Goal: Information Seeking & Learning: Find specific fact

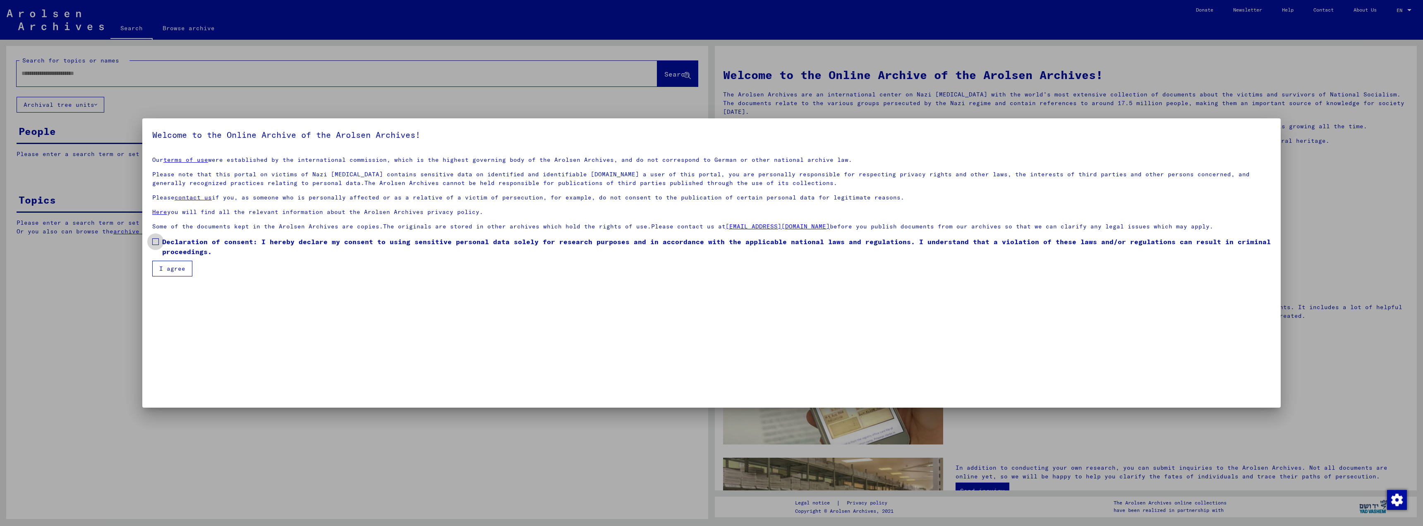
click at [156, 242] on span at bounding box center [155, 241] width 7 height 7
click at [163, 265] on button "I agree" at bounding box center [172, 269] width 40 height 16
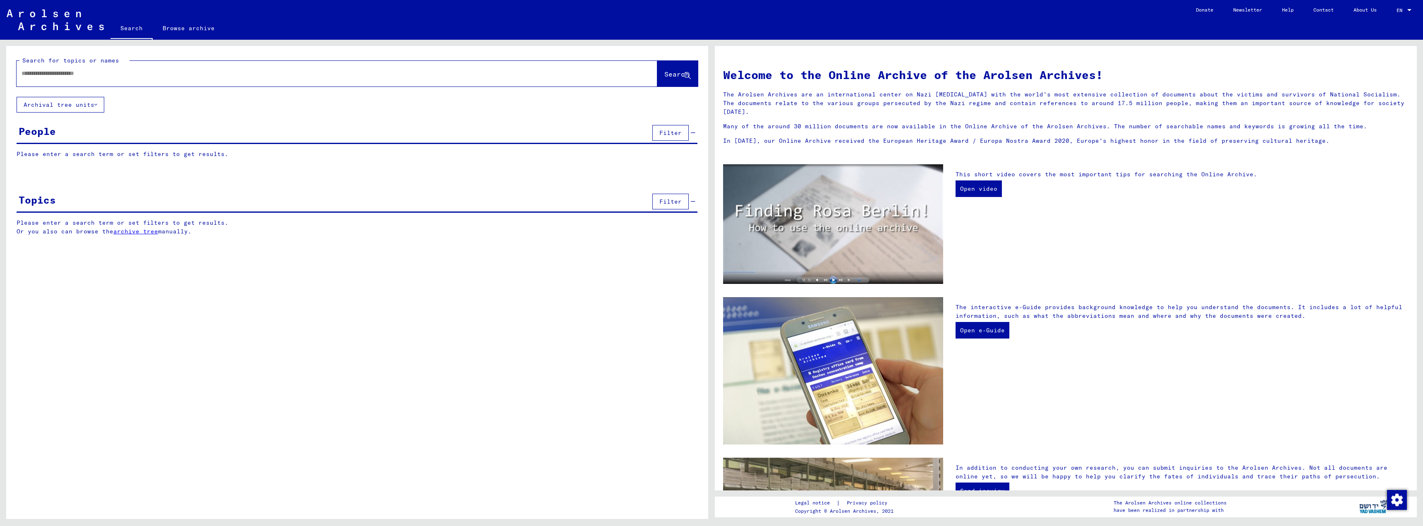
click at [38, 75] on input "text" at bounding box center [327, 73] width 611 height 9
click at [664, 73] on span "Search" at bounding box center [676, 74] width 25 height 8
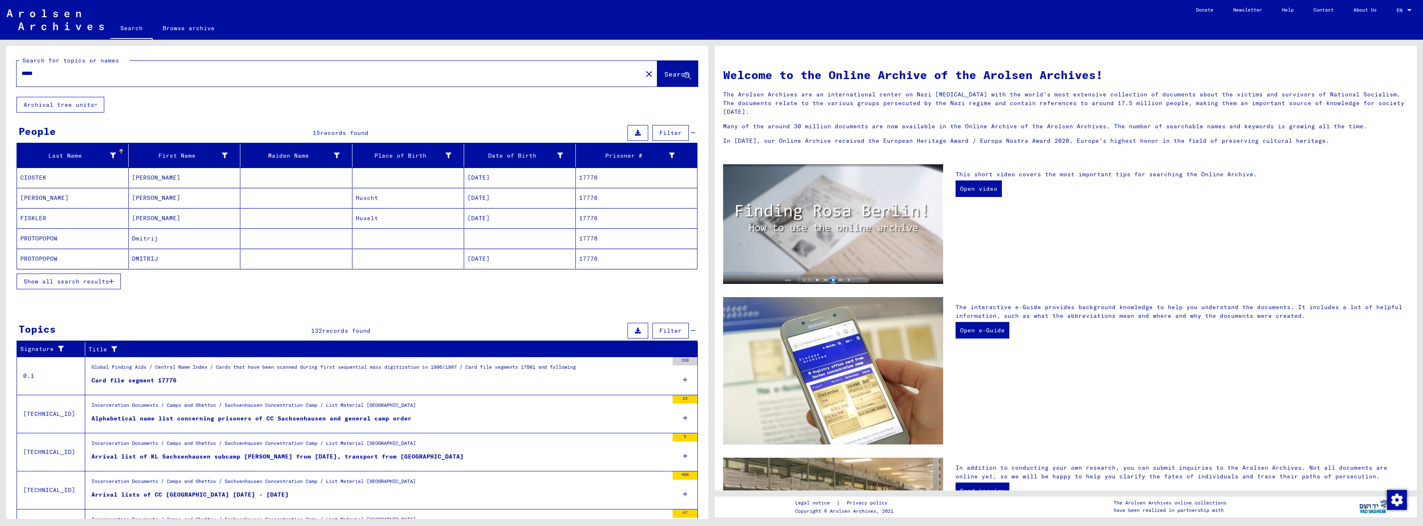
click at [112, 280] on icon "button" at bounding box center [111, 281] width 5 height 6
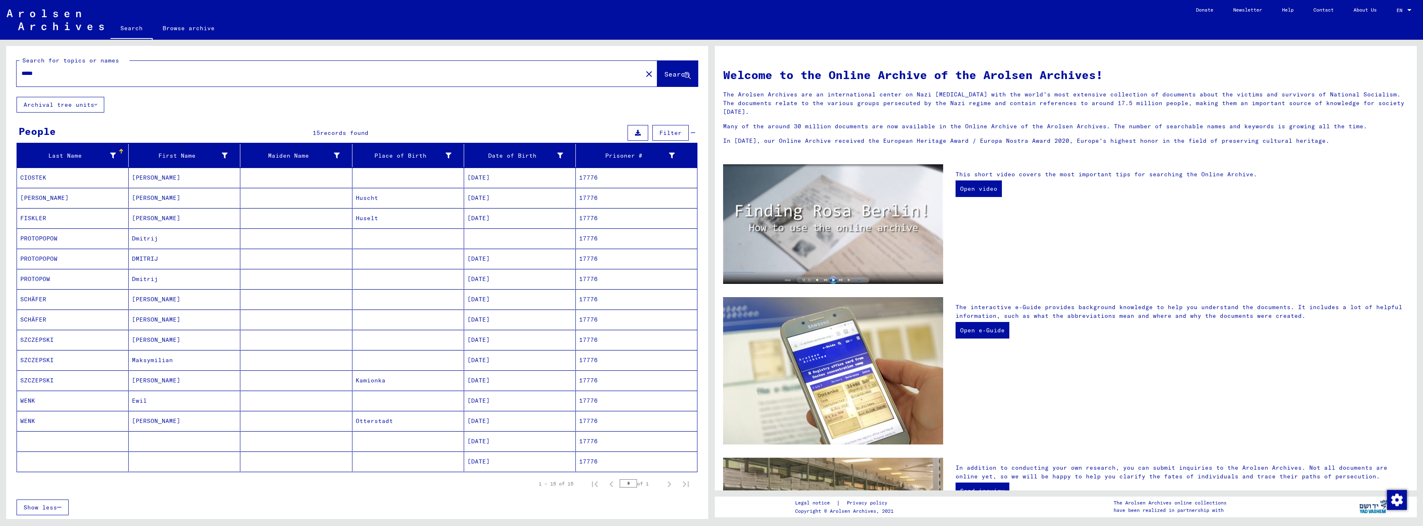
click at [46, 74] on input "*****" at bounding box center [327, 73] width 611 height 9
type input "*"
type input "**********"
click at [672, 69] on button "Search" at bounding box center [677, 74] width 41 height 26
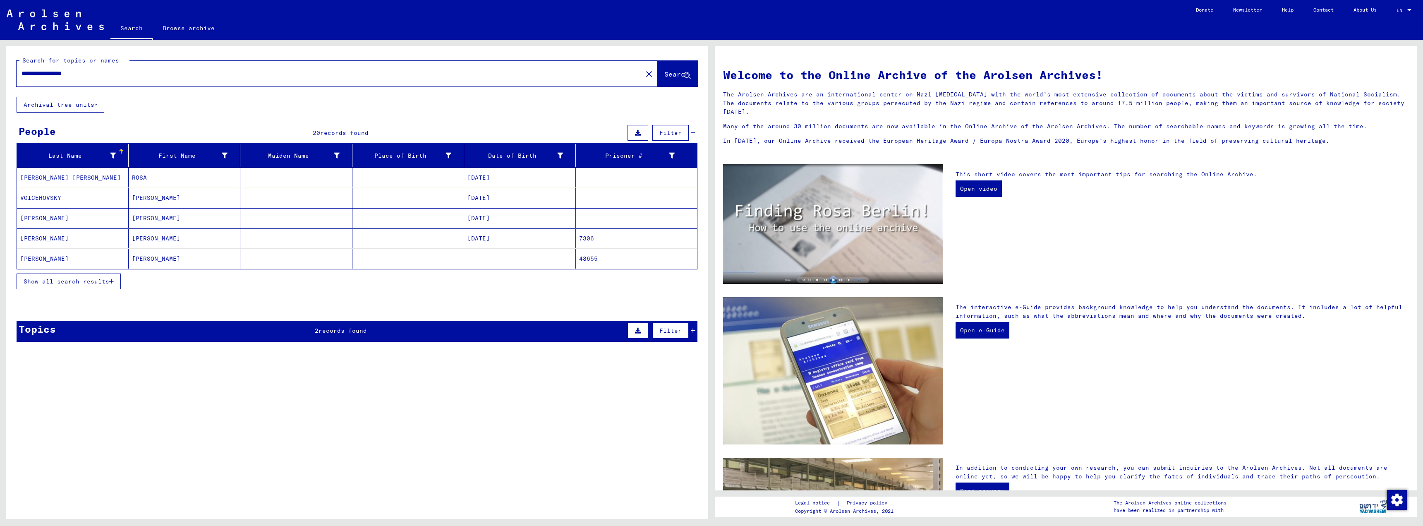
click at [115, 281] on button "Show all search results" at bounding box center [69, 281] width 104 height 16
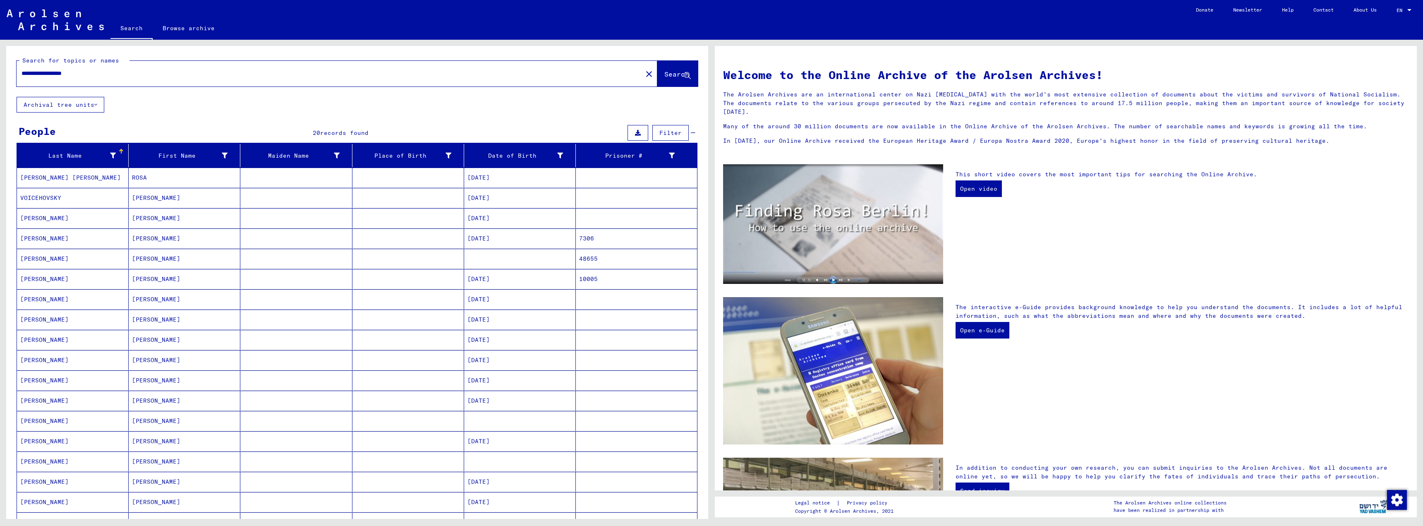
click at [151, 258] on mat-cell "[PERSON_NAME]" at bounding box center [185, 259] width 112 height 20
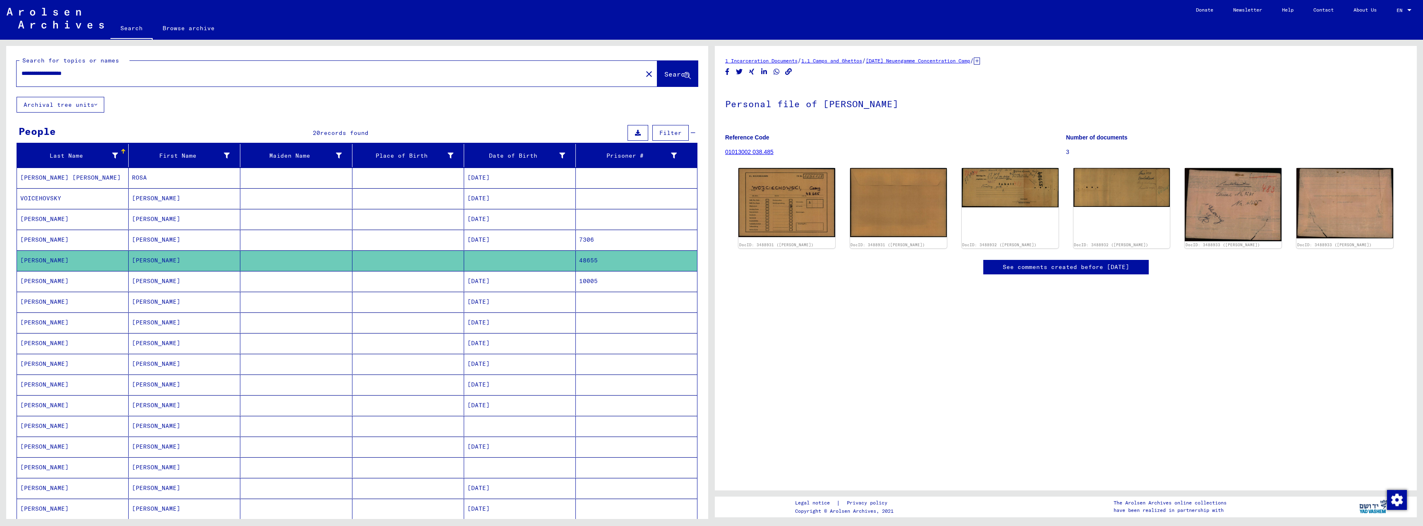
click at [581, 240] on mat-cell "7306" at bounding box center [636, 240] width 121 height 20
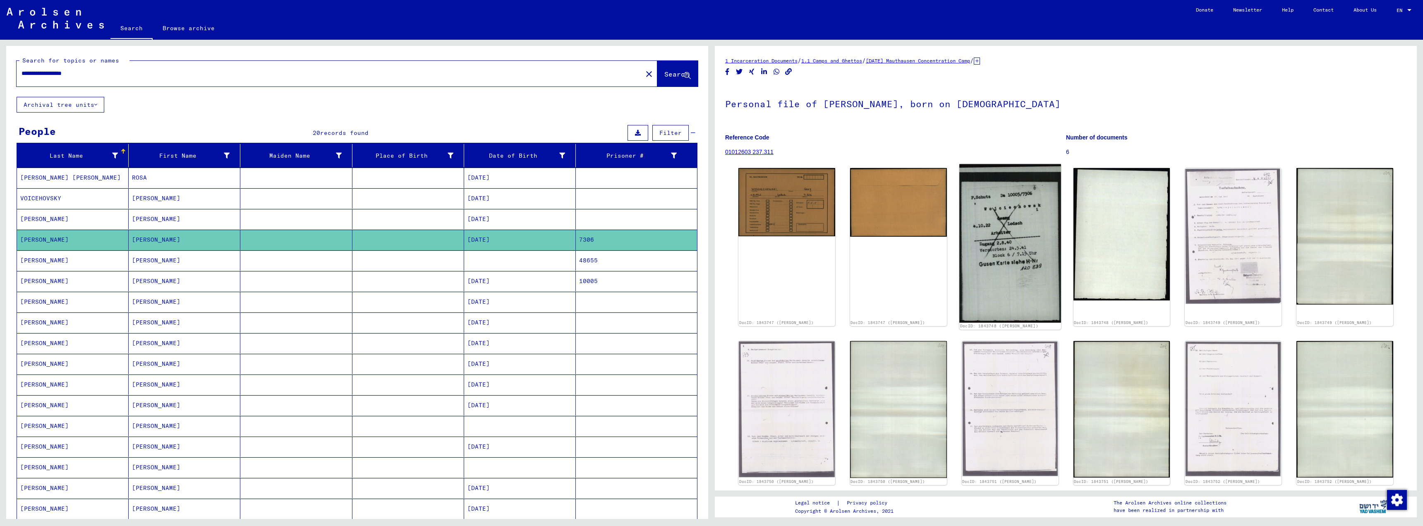
click at [1009, 243] on img at bounding box center [1010, 243] width 102 height 158
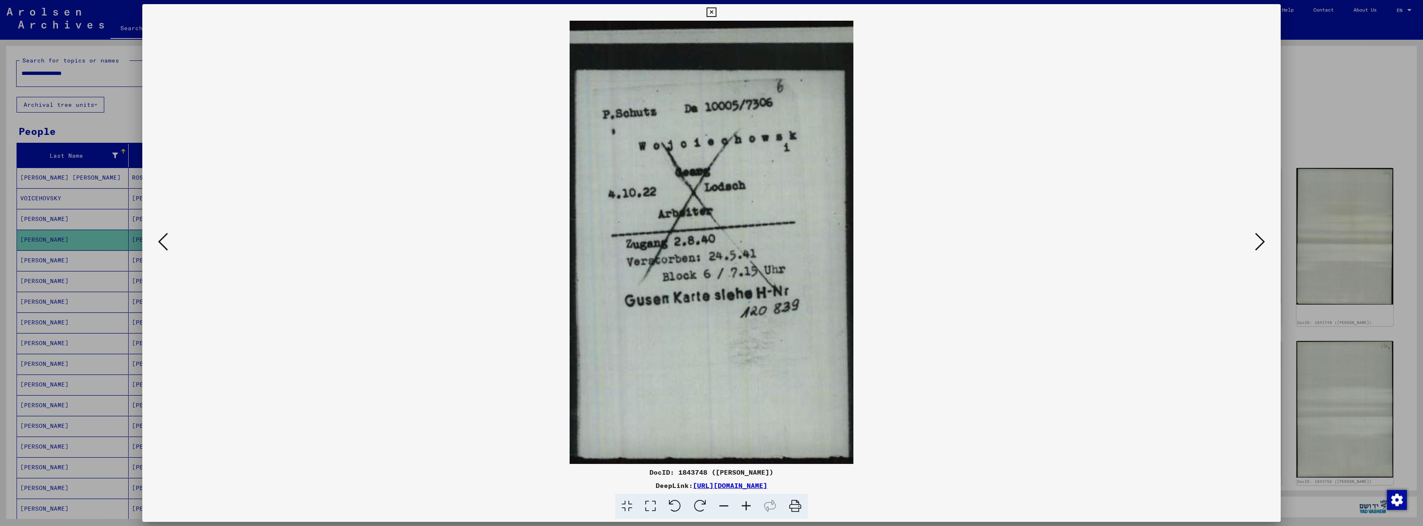
click at [1261, 242] on icon at bounding box center [1260, 242] width 10 height 20
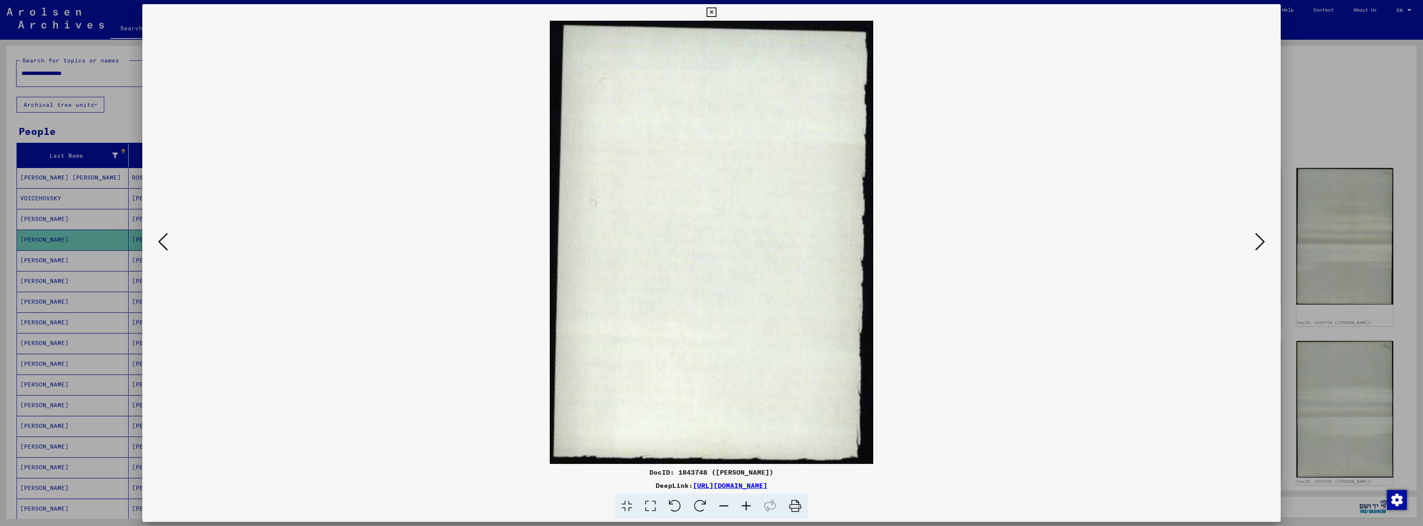
click at [1261, 242] on icon at bounding box center [1260, 242] width 10 height 20
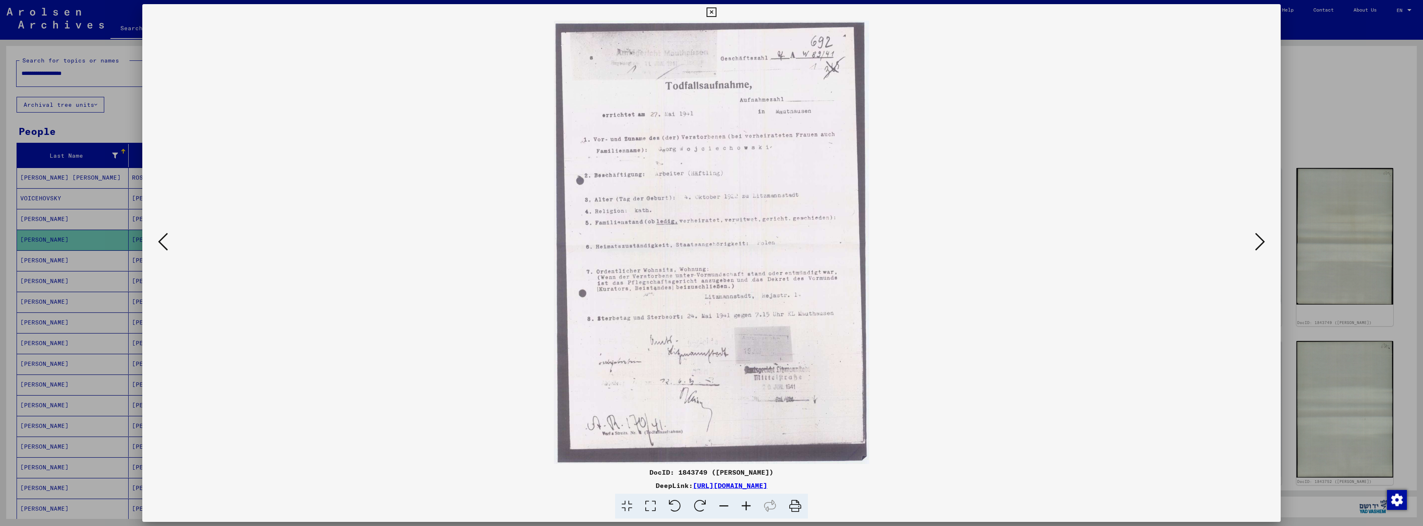
click at [710, 12] on icon at bounding box center [711, 12] width 10 height 10
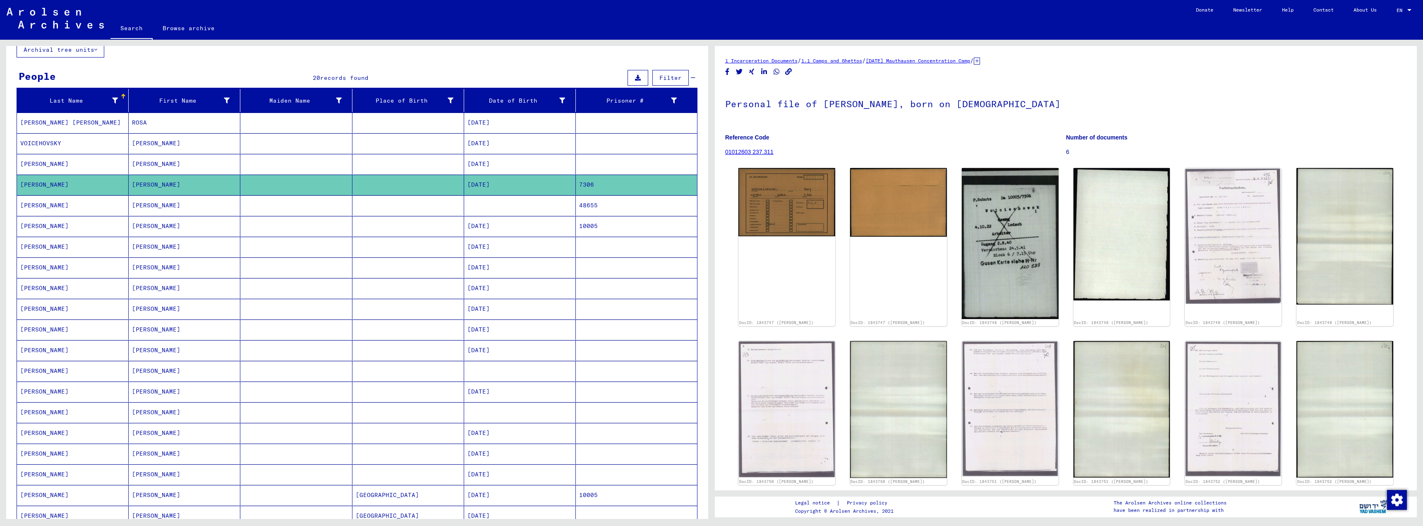
scroll to position [41, 0]
